Goal: Information Seeking & Learning: Learn about a topic

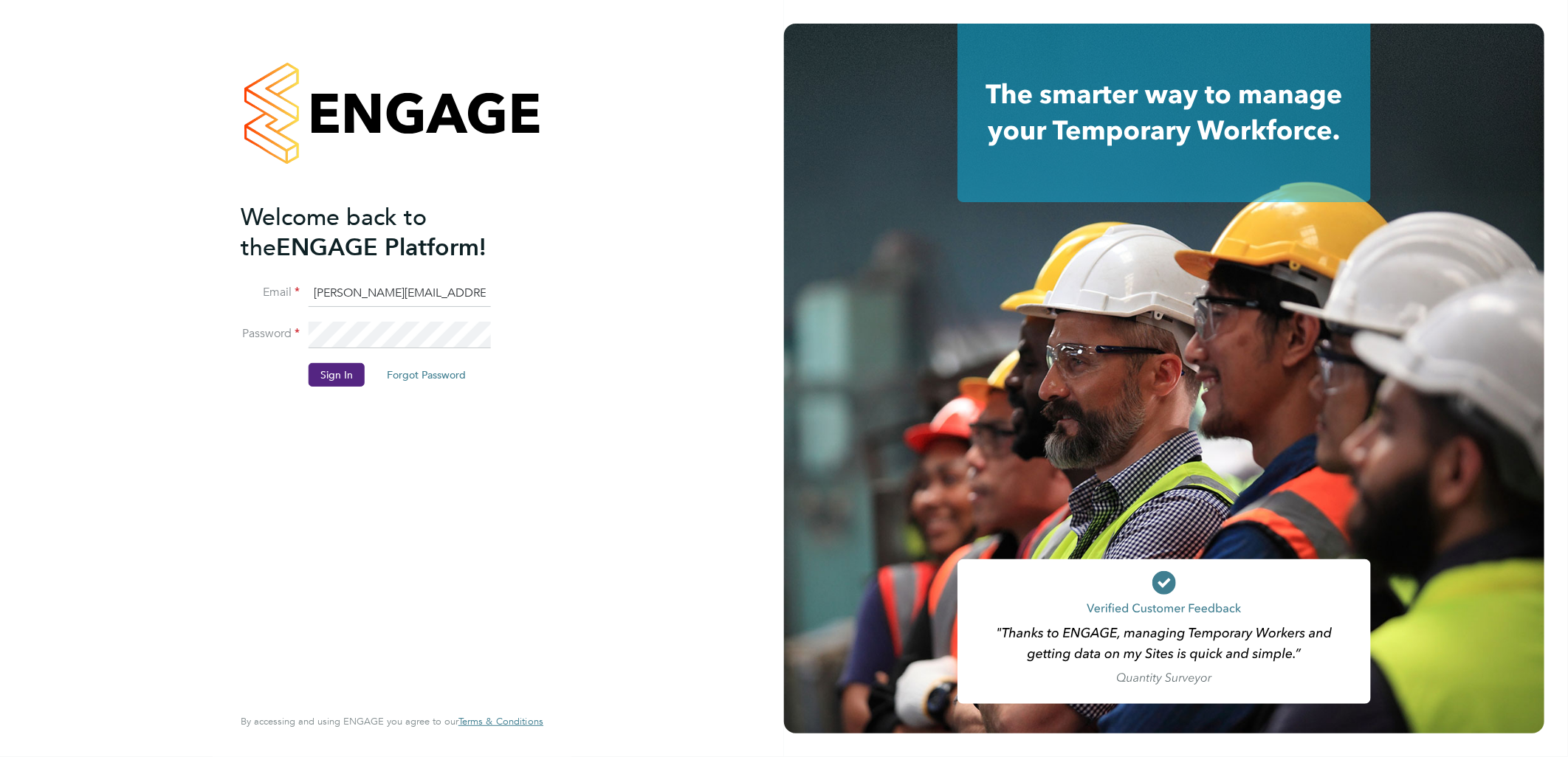
drag, startPoint x: 339, startPoint y: 290, endPoint x: 355, endPoint y: 295, distance: 16.8
click at [339, 290] on input "sasha.baird@pretiumresourcing.co.uk" at bounding box center [399, 294] width 183 height 27
drag, startPoint x: 371, startPoint y: 294, endPoint x: 159, endPoint y: 238, distance: 219.3
click at [194, 266] on div "Welcome back to the ENGAGE Platform! Email sasha.baird@pretiumresourcing.co.uk …" at bounding box center [392, 378] width 784 height 757
type input "bgis@pretiumresourcing.co.uk"
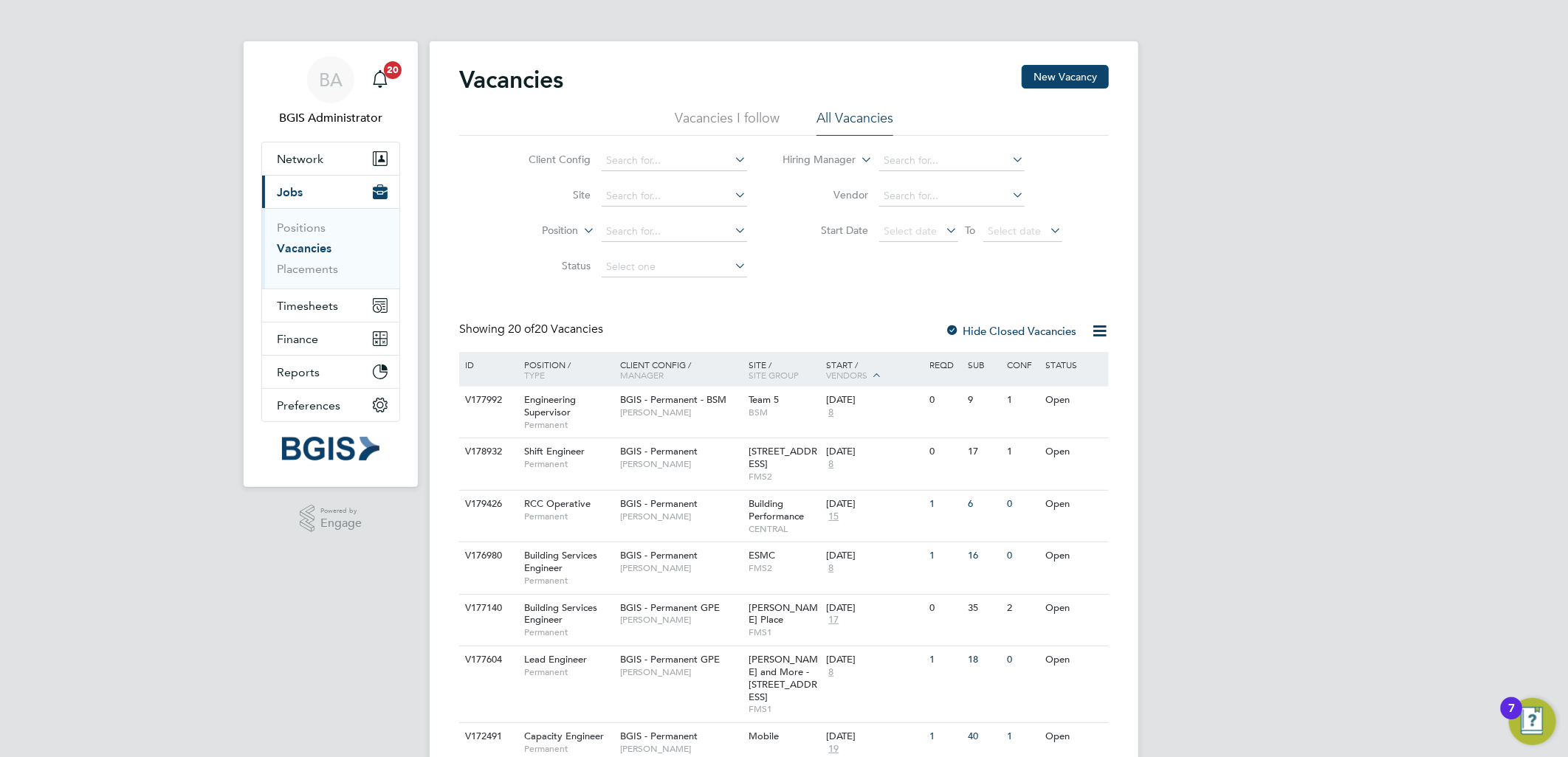
click at [1333, 298] on div "BA BGIS Administrator Notifications 20 Applications: Network Team Members Busin…" at bounding box center [784, 764] width 1568 height 1529
click at [545, 270] on li "Type" at bounding box center [532, 267] width 92 height 19
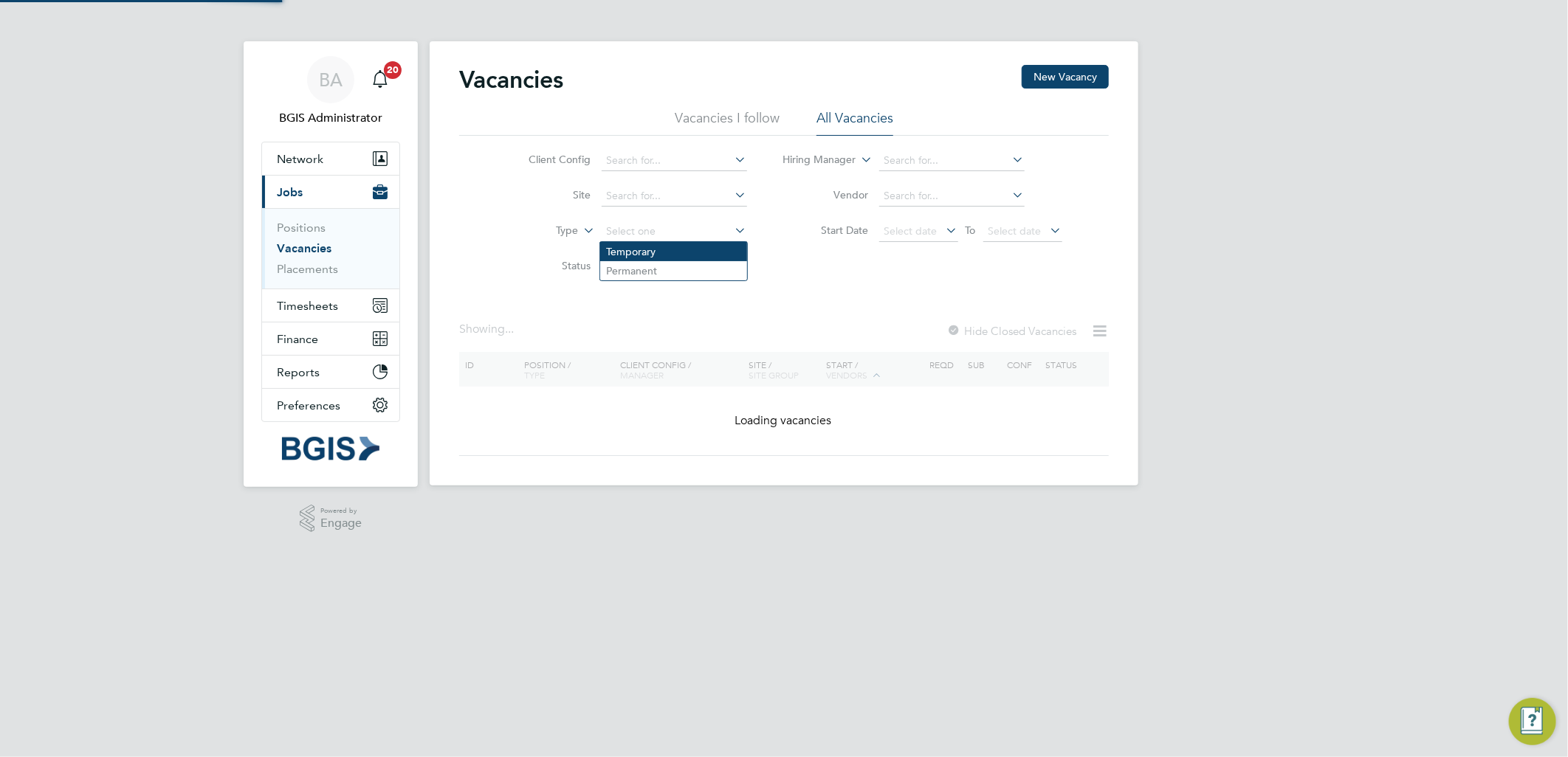
drag, startPoint x: 645, startPoint y: 222, endPoint x: 658, endPoint y: 253, distance: 33.6
click at [645, 222] on input at bounding box center [674, 231] width 145 height 20
click at [656, 270] on li "Permanent" at bounding box center [674, 271] width 147 height 19
type input "Permanent"
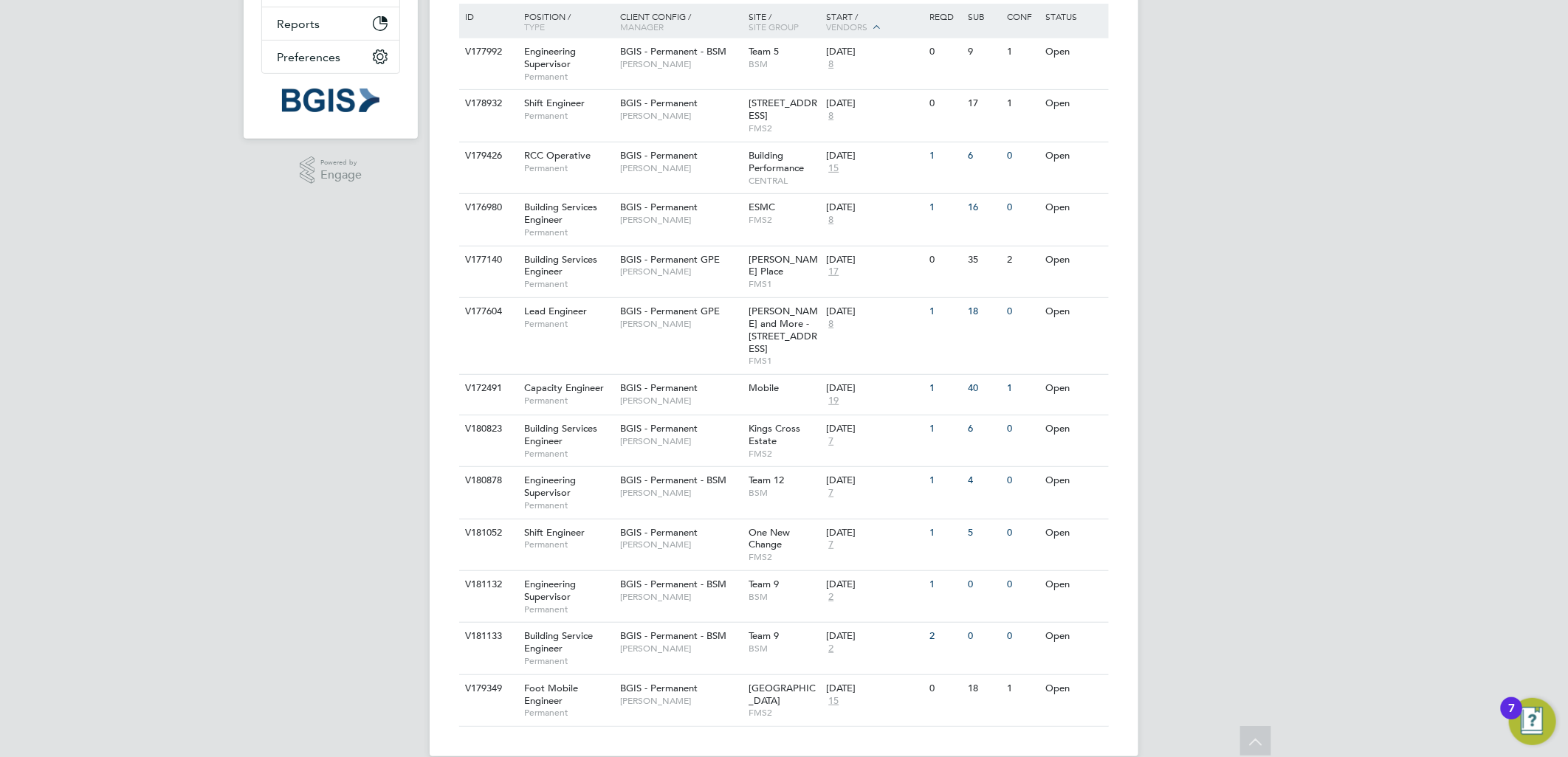
scroll to position [359, 0]
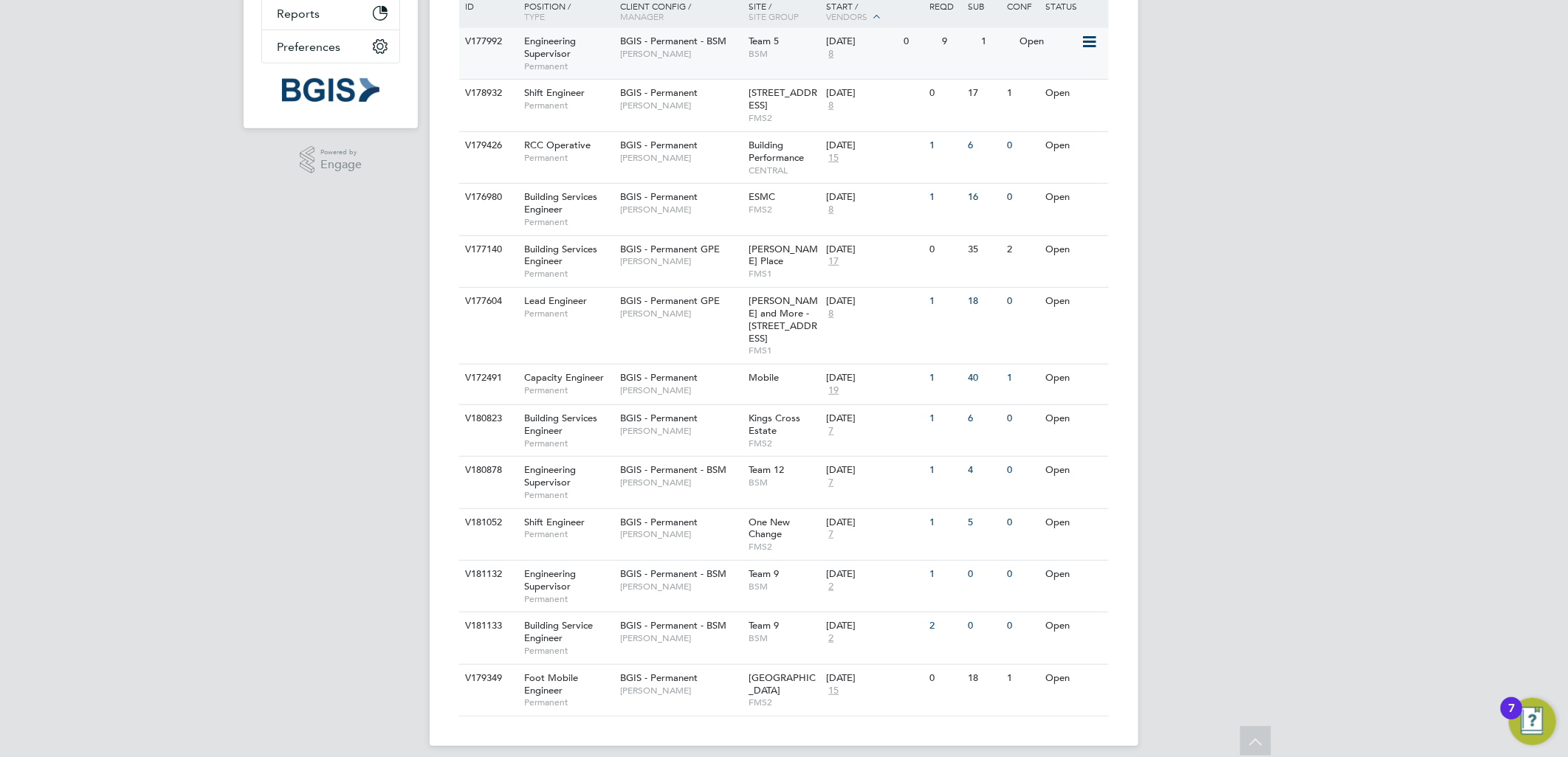
click at [742, 59] on div "BGIS - Permanent - BSM Paul Mackie" at bounding box center [681, 47] width 129 height 38
click at [715, 96] on div "BGIS - Permanent Paul Wilson" at bounding box center [681, 98] width 129 height 38
click at [700, 145] on div "BGIS - Permanent Chris Howlett" at bounding box center [681, 151] width 129 height 38
click at [717, 253] on span "BGIS - Permanent GPE" at bounding box center [670, 248] width 100 height 12
click at [700, 202] on div "BGIS - Permanent Paul Woods" at bounding box center [681, 203] width 129 height 38
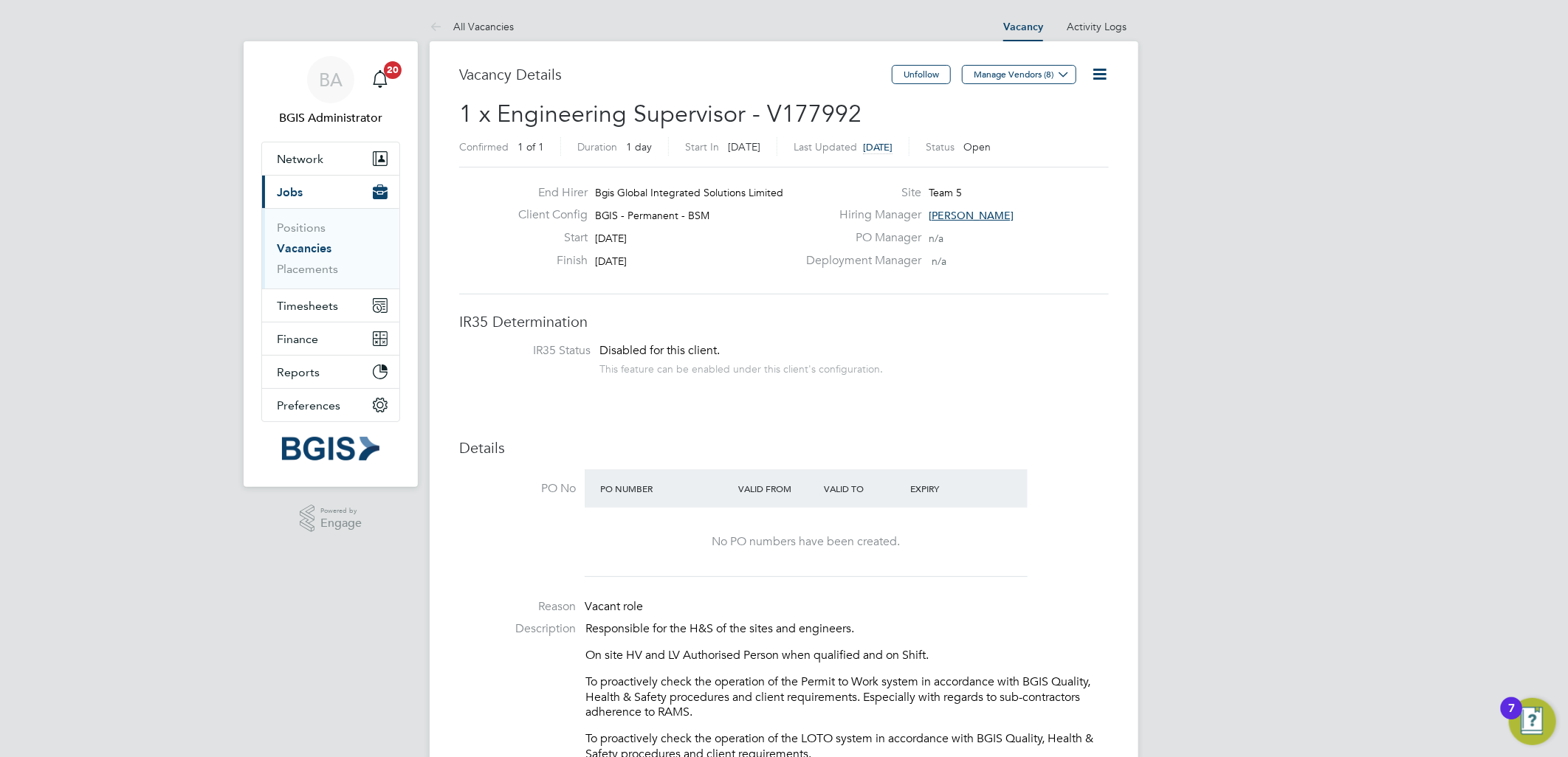
click at [1053, 343] on li "IR35 Status Disabled for this client. This feature can be enabled under this cl…" at bounding box center [784, 361] width 620 height 37
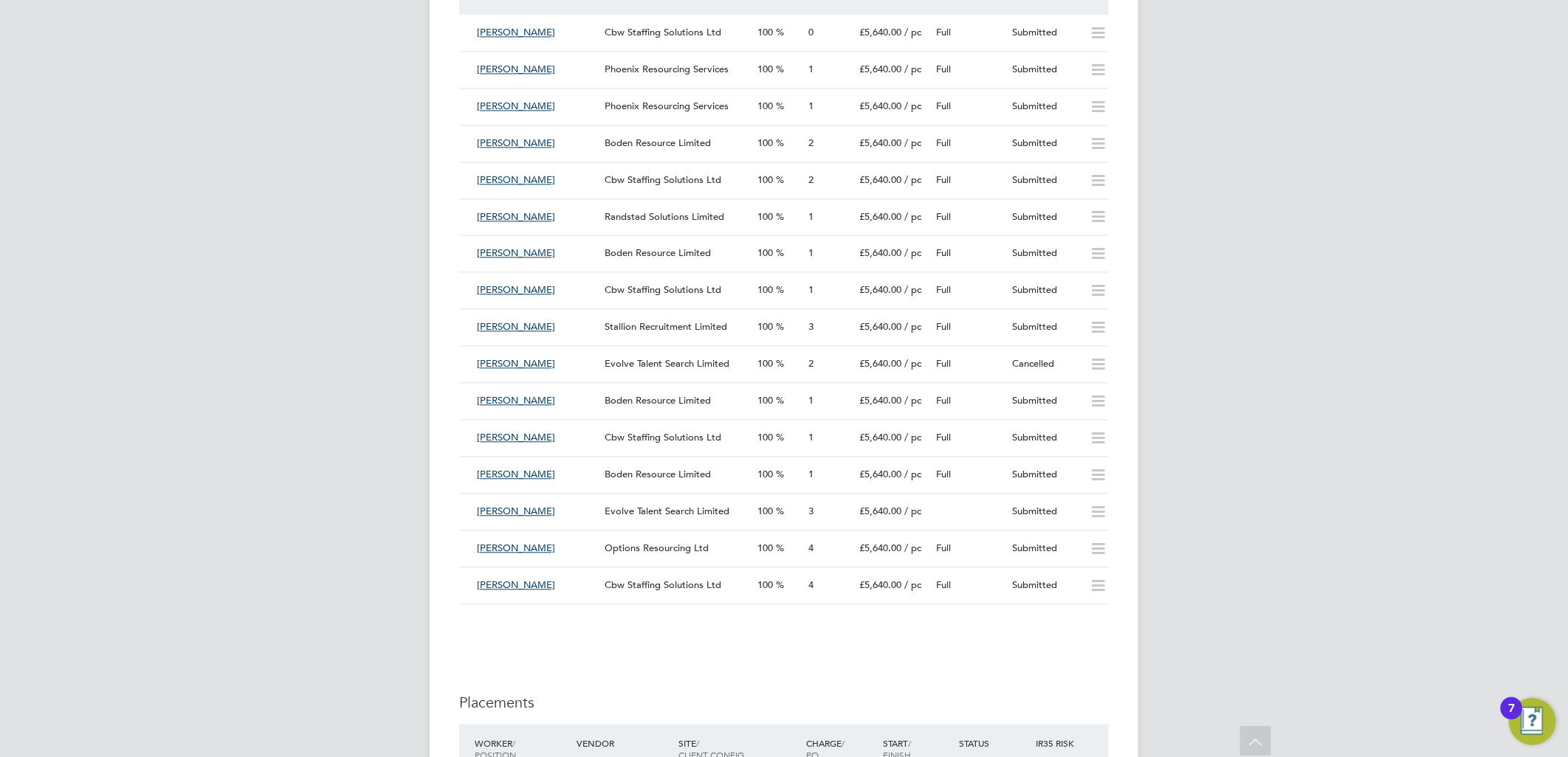
drag, startPoint x: 673, startPoint y: 598, endPoint x: 1170, endPoint y: 281, distance: 589.5
click at [673, 598] on div "Cbw Staffing Solutions Ltd" at bounding box center [675, 586] width 153 height 24
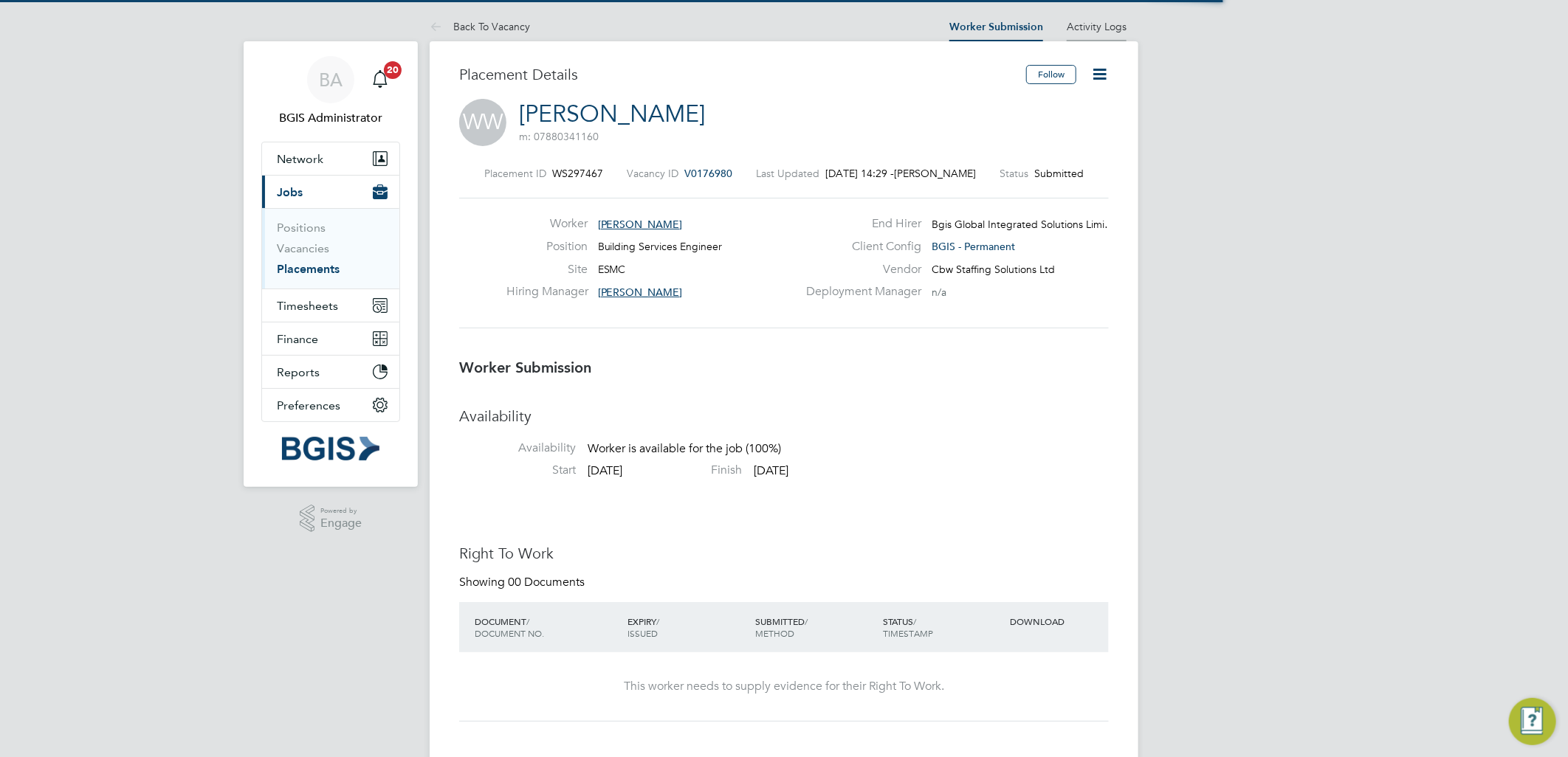
click at [1093, 20] on link "Activity Logs" at bounding box center [1097, 27] width 60 height 13
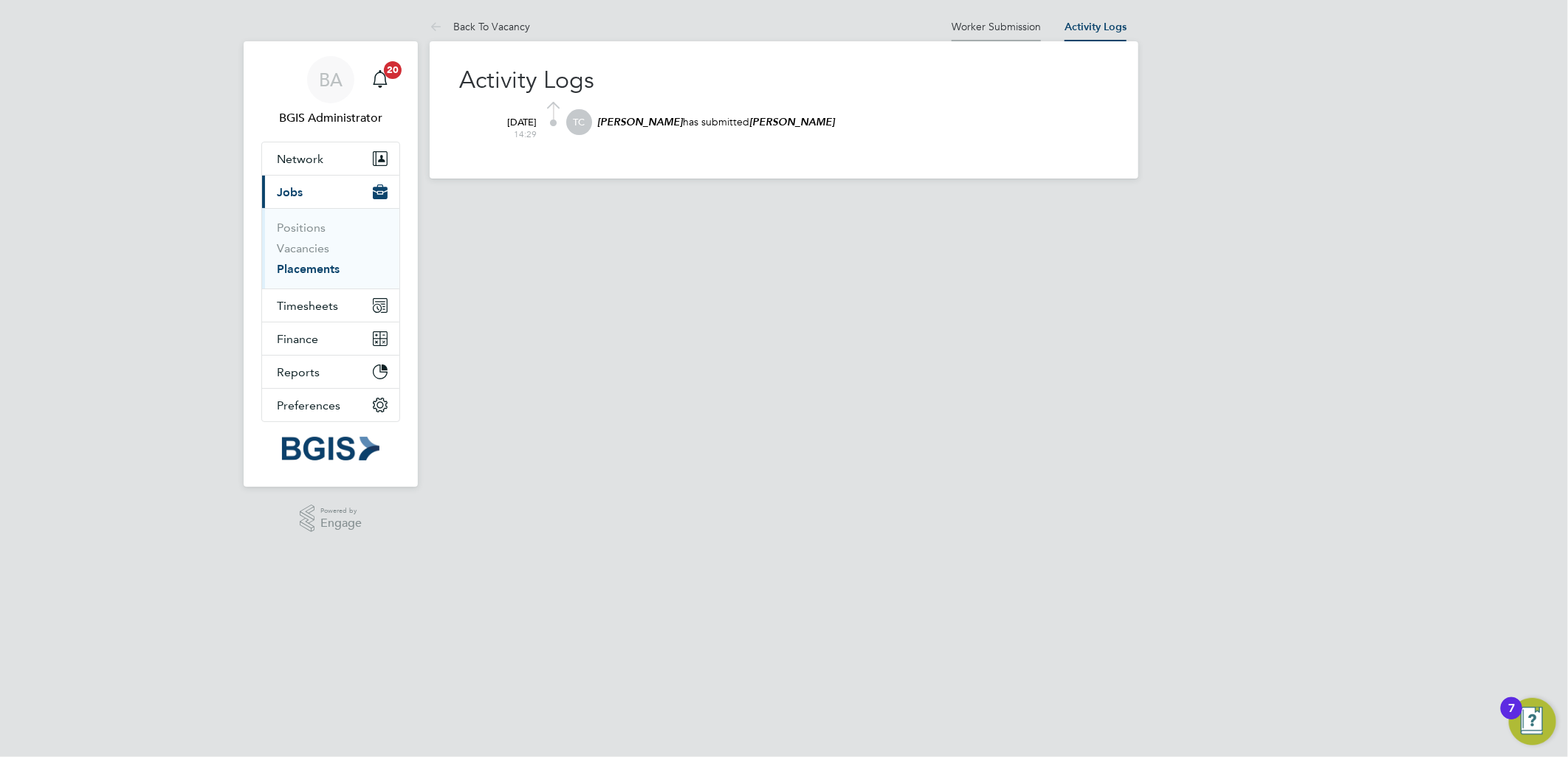
click at [1034, 32] on link "Worker Submission" at bounding box center [997, 27] width 89 height 13
